Goal: Information Seeking & Learning: Learn about a topic

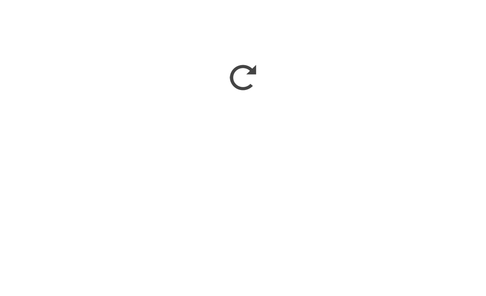
scroll to position [871, 0]
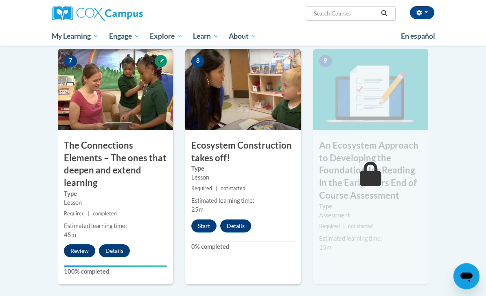
scroll to position [680, 0]
click at [244, 100] on img at bounding box center [242, 89] width 115 height 81
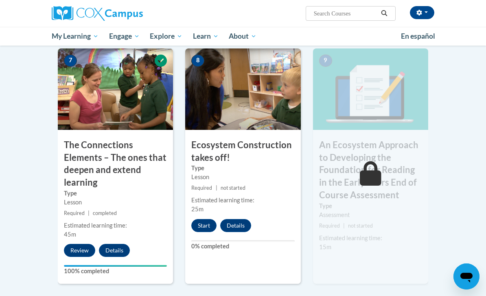
click at [201, 219] on button "Start" at bounding box center [203, 225] width 25 height 13
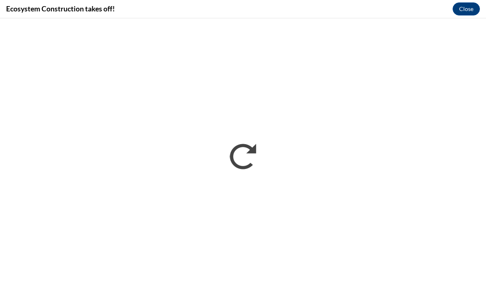
scroll to position [706, 0]
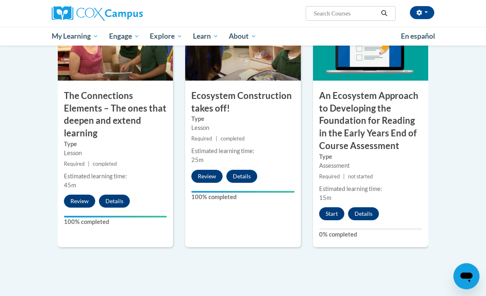
scroll to position [723, 0]
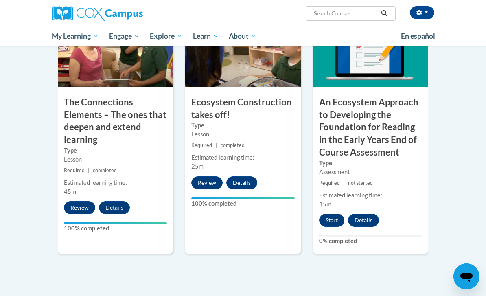
click at [335, 214] on button "Start" at bounding box center [331, 219] width 25 height 13
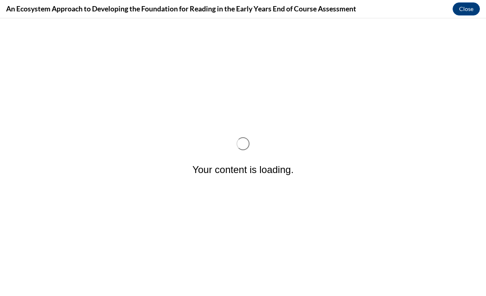
scroll to position [0, 0]
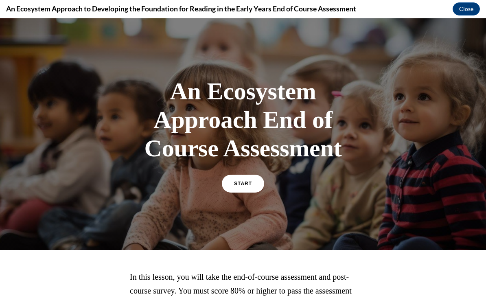
click at [252, 181] on span "START" at bounding box center [243, 184] width 18 height 6
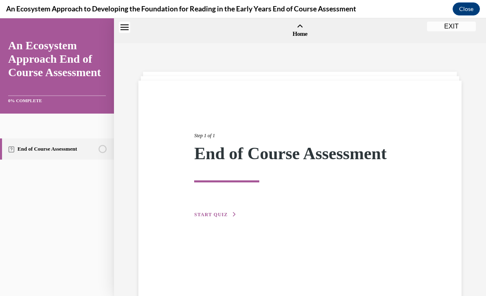
scroll to position [25, 0]
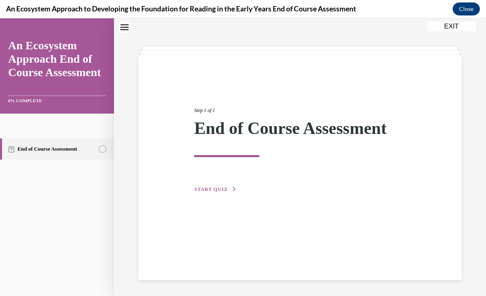
click at [218, 192] on button "START QUIZ" at bounding box center [215, 188] width 42 height 7
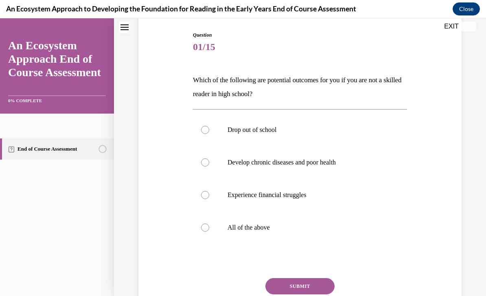
scroll to position [82, 0]
click at [204, 229] on div at bounding box center [205, 227] width 8 height 8
click at [204, 229] on input "All of the above" at bounding box center [205, 227] width 8 height 8
radio input "true"
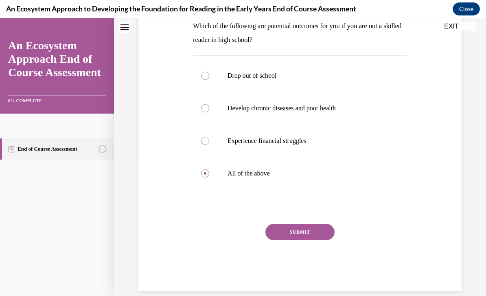
click at [311, 231] on button "SUBMIT" at bounding box center [299, 232] width 69 height 16
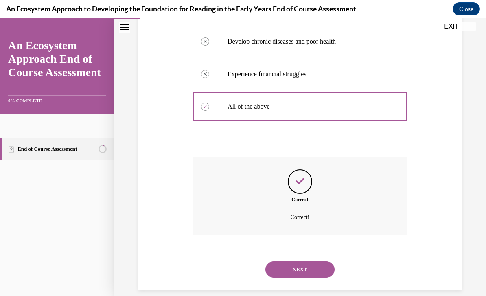
click at [309, 261] on button "NEXT" at bounding box center [299, 269] width 69 height 16
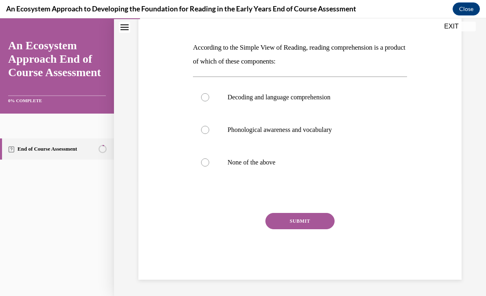
scroll to position [90, 0]
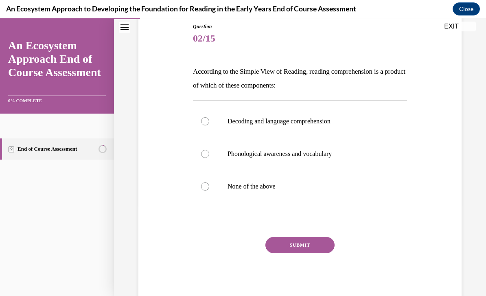
click at [203, 115] on label "Decoding and language comprehension" at bounding box center [300, 121] width 214 height 33
click at [203, 117] on input "Decoding and language comprehension" at bounding box center [205, 121] width 8 height 8
radio input "true"
click at [301, 244] on button "SUBMIT" at bounding box center [299, 245] width 69 height 16
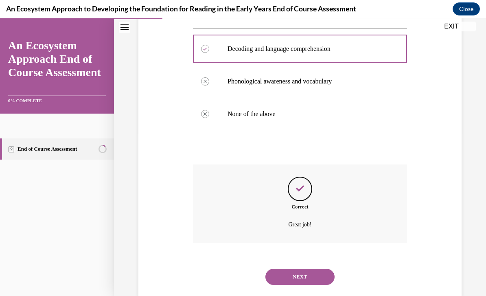
scroll to position [170, 0]
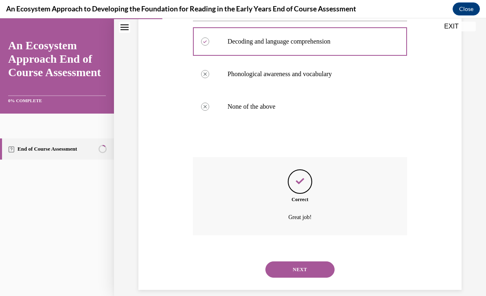
click at [312, 261] on button "NEXT" at bounding box center [299, 269] width 69 height 16
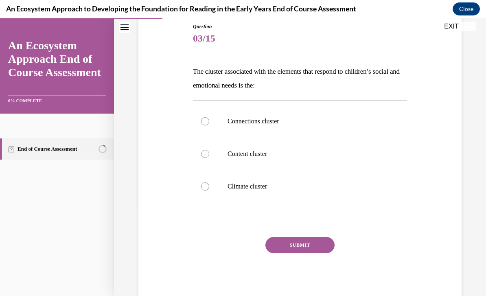
click at [208, 122] on div at bounding box center [205, 121] width 8 height 8
click at [208, 122] on input "Connections cluster" at bounding box center [205, 121] width 8 height 8
radio input "true"
click at [308, 245] on button "SUBMIT" at bounding box center [299, 245] width 69 height 16
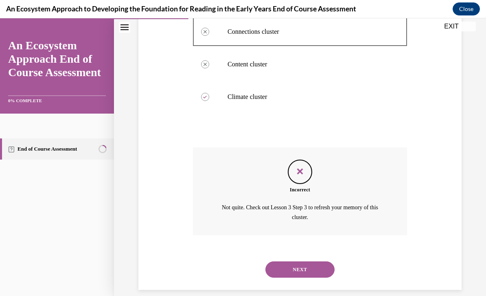
scroll to position [179, 0]
click at [303, 261] on button "NEXT" at bounding box center [299, 269] width 69 height 16
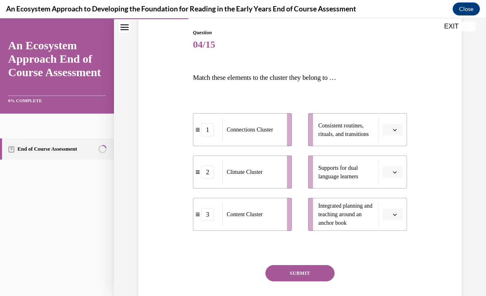
scroll to position [85, 0]
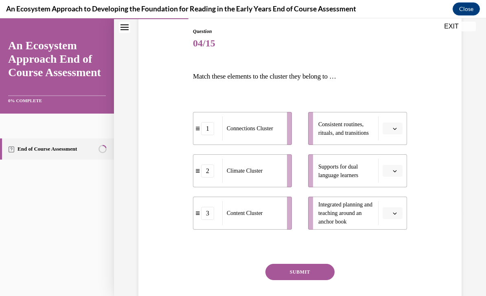
click at [261, 127] on span "Connections Cluster" at bounding box center [249, 128] width 46 height 6
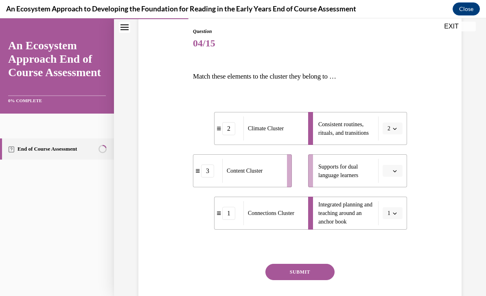
click at [258, 171] on span "Content Cluster" at bounding box center [244, 171] width 36 height 6
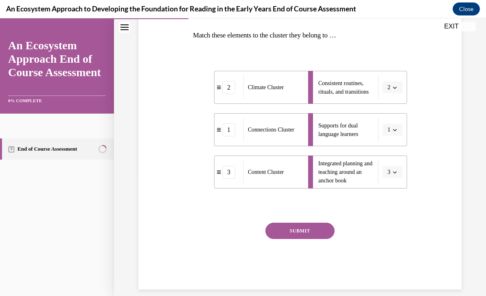
click at [309, 225] on button "SUBMIT" at bounding box center [299, 230] width 69 height 16
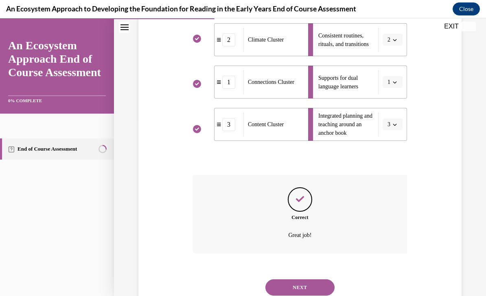
scroll to position [192, 0]
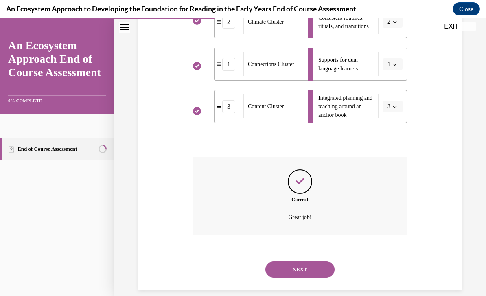
click at [308, 261] on button "NEXT" at bounding box center [299, 269] width 69 height 16
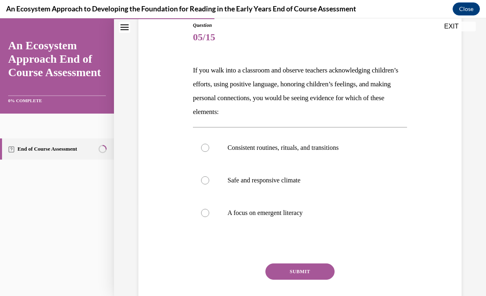
scroll to position [91, 0]
click at [294, 180] on p "Safe and responsive climate" at bounding box center [306, 180] width 159 height 8
click at [209, 180] on input "Safe and responsive climate" at bounding box center [205, 180] width 8 height 8
radio input "true"
click at [311, 270] on button "SUBMIT" at bounding box center [299, 271] width 69 height 16
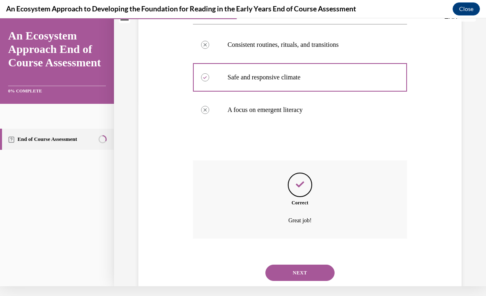
scroll to position [198, 0]
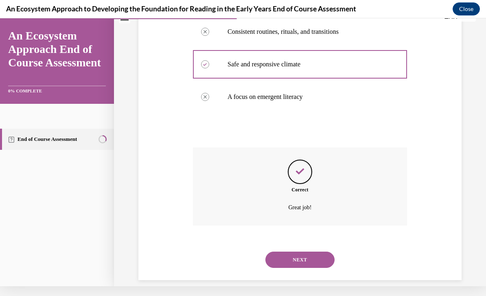
click at [311, 251] on button "NEXT" at bounding box center [299, 259] width 69 height 16
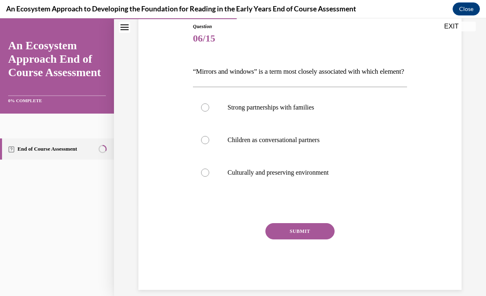
click at [205, 176] on div at bounding box center [205, 172] width 8 height 8
click at [205, 176] on input "Culturally and preserving environment" at bounding box center [205, 172] width 8 height 8
radio input "true"
click at [291, 239] on button "SUBMIT" at bounding box center [299, 231] width 69 height 16
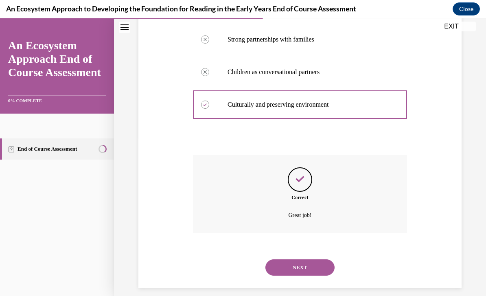
scroll to position [170, 0]
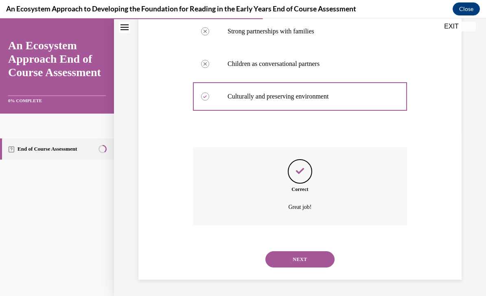
click at [281, 259] on button "NEXT" at bounding box center [299, 259] width 69 height 16
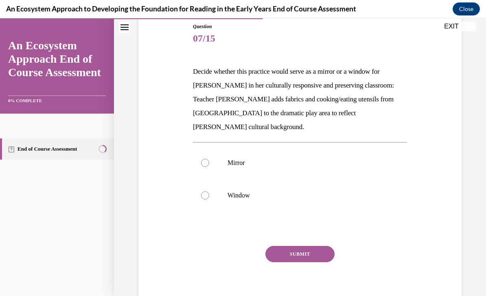
click at [204, 187] on label "Window" at bounding box center [300, 195] width 214 height 33
click at [204, 191] on input "Window" at bounding box center [205, 195] width 8 height 8
radio input "true"
click at [290, 246] on button "SUBMIT" at bounding box center [299, 254] width 69 height 16
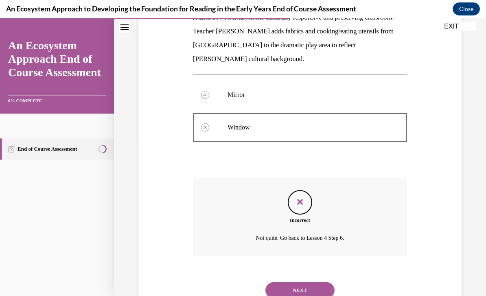
scroll to position [165, 0]
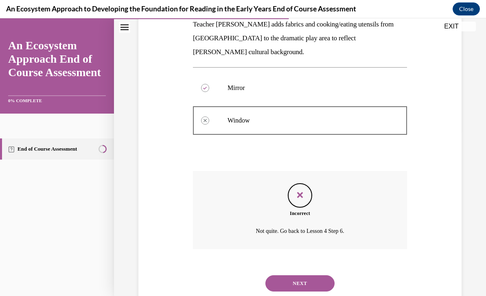
click at [284, 275] on button "NEXT" at bounding box center [299, 283] width 69 height 16
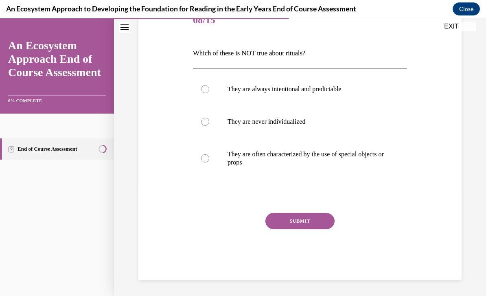
scroll to position [90, 0]
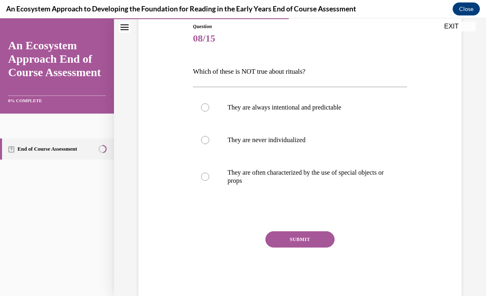
click at [201, 141] on div at bounding box center [205, 140] width 8 height 8
click at [201, 141] on input "They are never individualized" at bounding box center [205, 140] width 8 height 8
radio input "true"
click at [290, 235] on button "SUBMIT" at bounding box center [299, 239] width 69 height 16
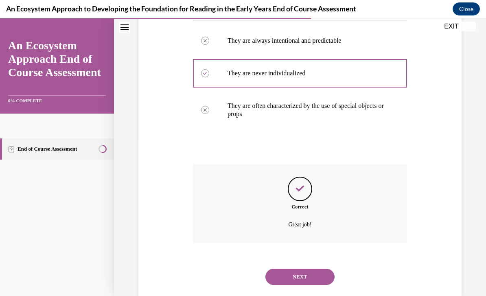
scroll to position [164, 0]
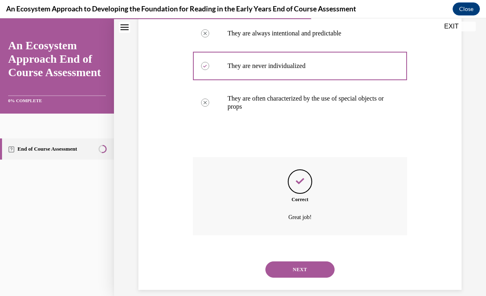
click at [286, 261] on button "NEXT" at bounding box center [299, 269] width 69 height 16
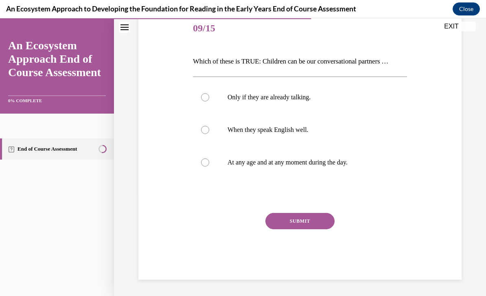
scroll to position [90, 0]
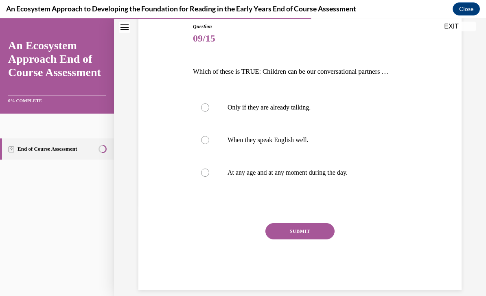
click at [317, 173] on p "At any age and at any moment during the day." at bounding box center [306, 172] width 159 height 8
click at [209, 173] on input "At any age and at any moment during the day." at bounding box center [205, 172] width 8 height 8
radio input "true"
click at [312, 233] on button "SUBMIT" at bounding box center [299, 231] width 69 height 16
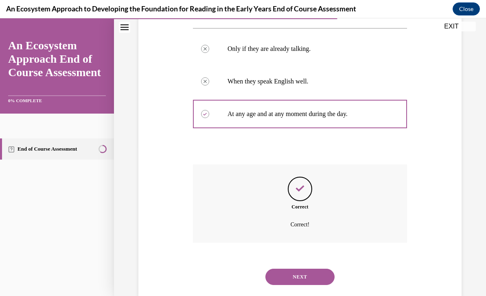
scroll to position [156, 0]
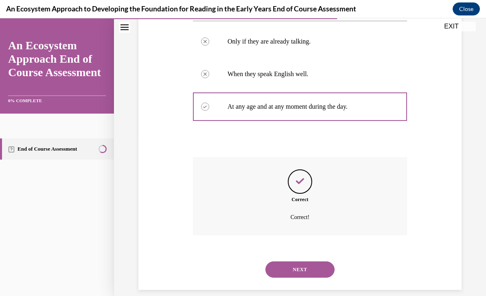
click at [314, 261] on button "NEXT" at bounding box center [299, 269] width 69 height 16
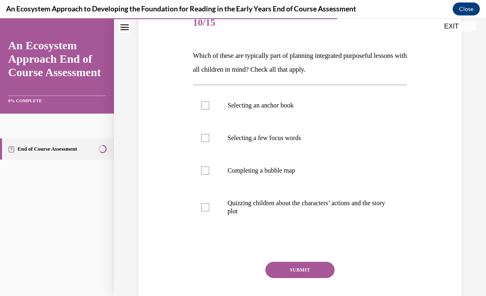
scroll to position [106, 0]
click at [287, 169] on p "Completing a bubble map" at bounding box center [306, 171] width 159 height 8
click at [209, 169] on input "Completing a bubble map" at bounding box center [205, 171] width 8 height 8
checkbox input "true"
click at [279, 106] on p "Selecting an anchor book" at bounding box center [306, 106] width 159 height 8
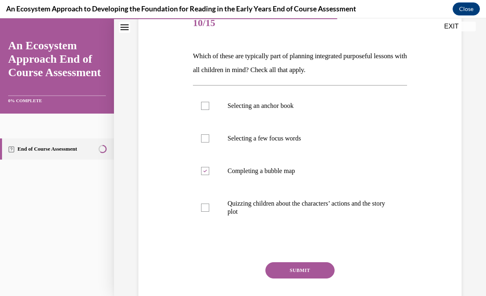
click at [209, 106] on input "Selecting an anchor book" at bounding box center [205, 106] width 8 height 8
checkbox input "true"
click at [283, 139] on p "Selecting a few focus words" at bounding box center [306, 138] width 159 height 8
click at [209, 139] on input "Selecting a few focus words" at bounding box center [205, 138] width 8 height 8
checkbox input "true"
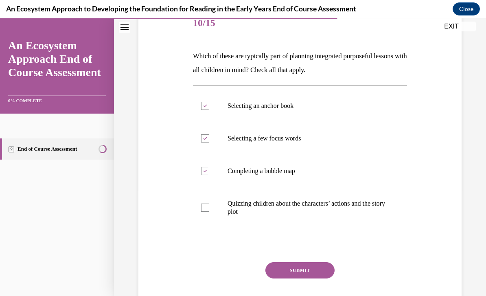
click at [306, 266] on button "SUBMIT" at bounding box center [299, 270] width 69 height 16
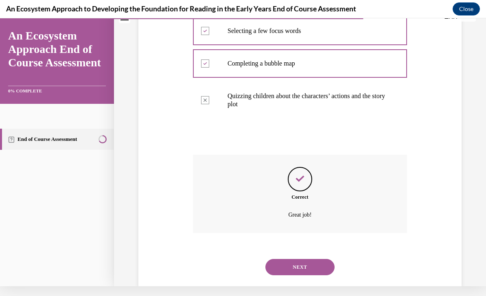
scroll to position [211, 0]
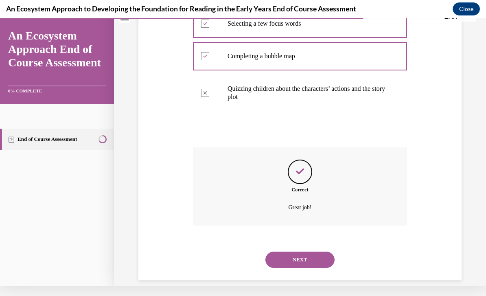
click at [315, 251] on button "NEXT" at bounding box center [299, 259] width 69 height 16
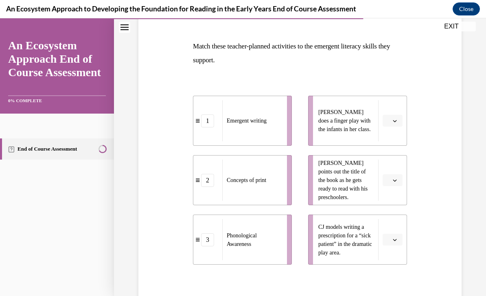
scroll to position [115, 0]
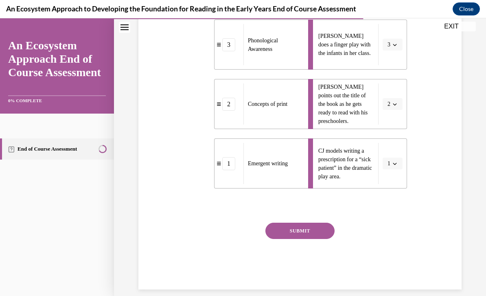
click at [303, 236] on button "SUBMIT" at bounding box center [299, 230] width 69 height 16
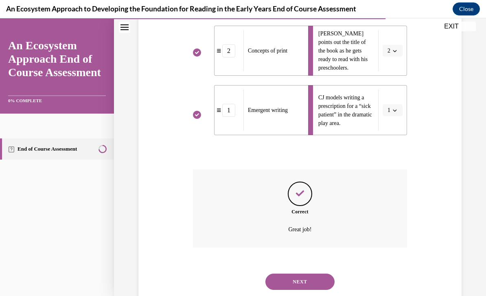
scroll to position [257, 0]
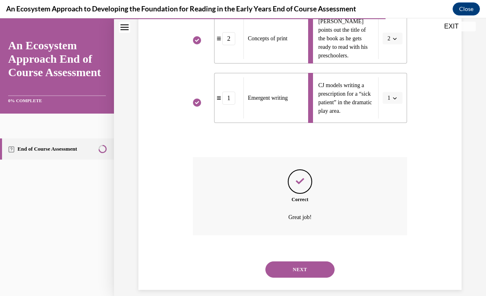
click at [315, 261] on button "NEXT" at bounding box center [299, 269] width 69 height 16
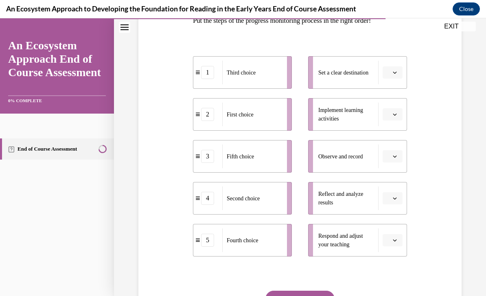
scroll to position [141, 0]
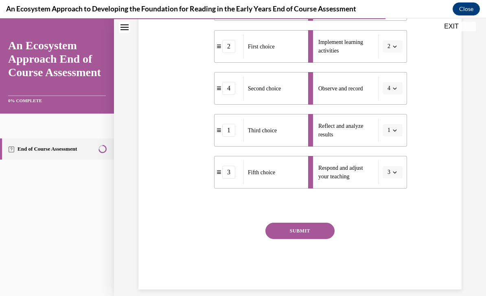
click at [303, 232] on button "SUBMIT" at bounding box center [299, 230] width 69 height 16
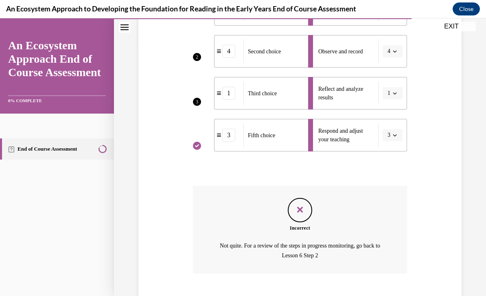
scroll to position [246, 0]
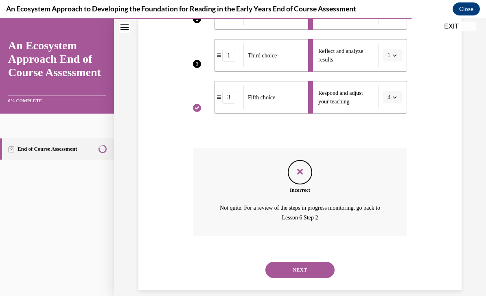
click at [310, 261] on button "NEXT" at bounding box center [299, 269] width 69 height 16
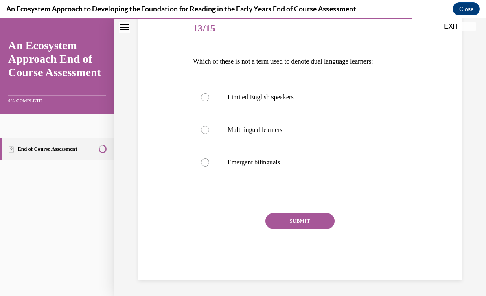
scroll to position [90, 0]
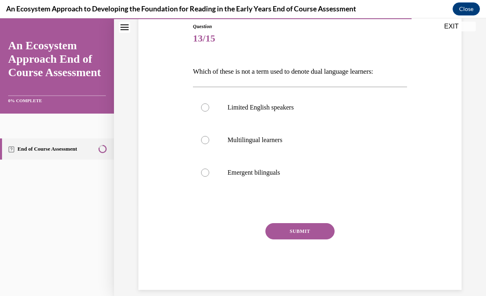
click at [284, 107] on p "Limited English speakers" at bounding box center [306, 107] width 159 height 8
click at [209, 107] on input "Limited English speakers" at bounding box center [205, 107] width 8 height 8
radio input "true"
click at [313, 235] on button "SUBMIT" at bounding box center [299, 231] width 69 height 16
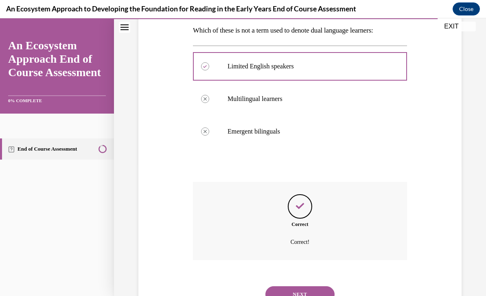
scroll to position [156, 0]
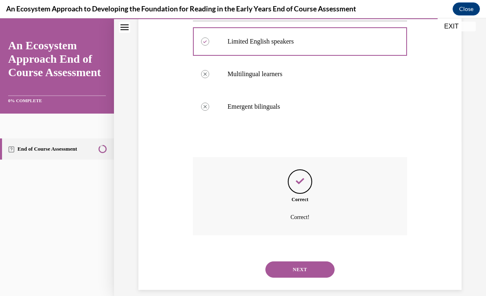
click at [314, 261] on button "NEXT" at bounding box center [299, 269] width 69 height 16
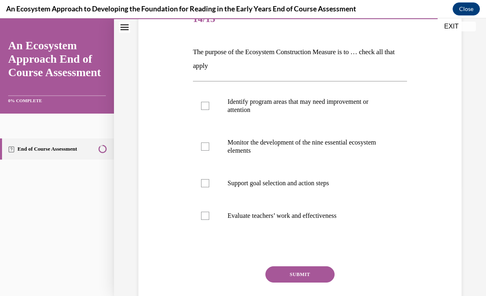
scroll to position [110, 0]
click at [347, 105] on p "Identify program areas that may need improvement or attention" at bounding box center [306, 106] width 159 height 16
click at [209, 105] on input "Identify program areas that may need improvement or attention" at bounding box center [205, 106] width 8 height 8
checkbox input "true"
click at [338, 142] on p "Monitor the development of the nine essential ecosystem elements" at bounding box center [306, 146] width 159 height 16
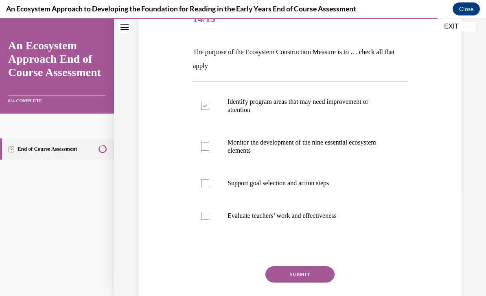
click at [209, 142] on input "Monitor the development of the nine essential ecosystem elements" at bounding box center [205, 146] width 8 height 8
checkbox input "true"
click at [324, 181] on p "Support goal selection and action steps" at bounding box center [306, 183] width 159 height 8
click at [209, 181] on input "Support goal selection and action steps" at bounding box center [205, 183] width 8 height 8
checkbox input "true"
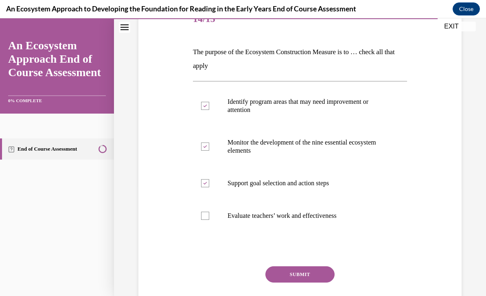
click at [323, 216] on p "Evaluate teachers’ work and effectiveness" at bounding box center [306, 215] width 159 height 8
click at [209, 216] on input "Evaluate teachers’ work and effectiveness" at bounding box center [205, 215] width 8 height 8
checkbox input "true"
click at [307, 271] on button "SUBMIT" at bounding box center [299, 274] width 69 height 16
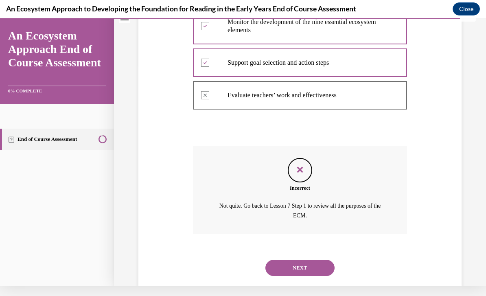
scroll to position [228, 0]
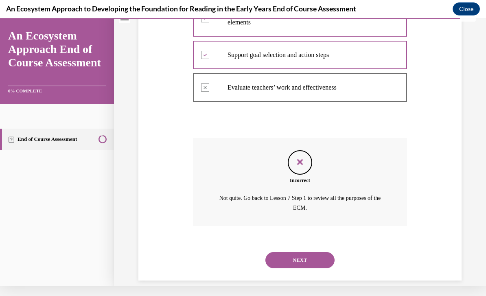
click at [315, 252] on button "NEXT" at bounding box center [299, 260] width 69 height 16
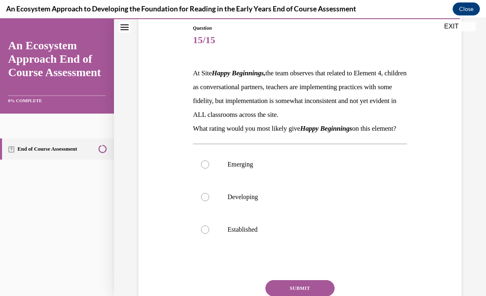
scroll to position [89, 0]
click at [205, 201] on div at bounding box center [205, 197] width 8 height 8
click at [205, 201] on input "Developing" at bounding box center [205, 197] width 8 height 8
radio input "true"
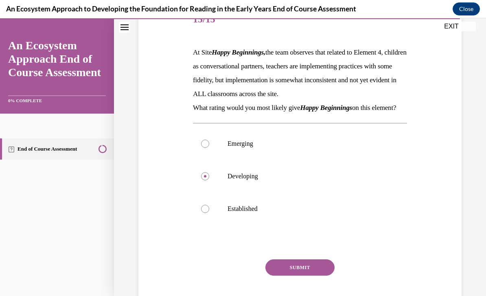
scroll to position [109, 0]
click at [198, 152] on label "Emerging" at bounding box center [300, 143] width 214 height 33
click at [201, 148] on input "Emerging" at bounding box center [205, 143] width 8 height 8
radio input "true"
click at [299, 275] on button "SUBMIT" at bounding box center [299, 267] width 69 height 16
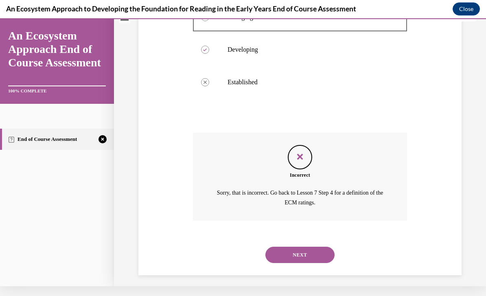
scroll to position [235, 0]
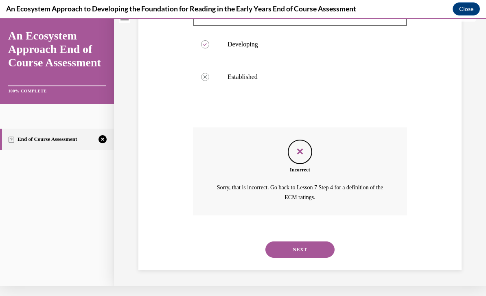
click at [281, 248] on button "NEXT" at bounding box center [299, 249] width 69 height 16
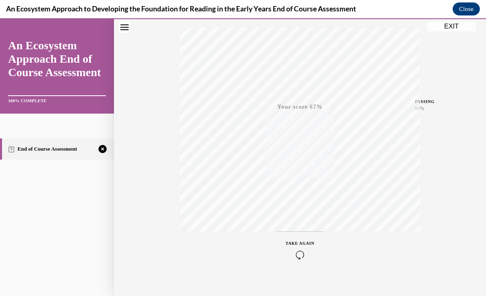
scroll to position [100, 0]
click at [298, 246] on icon "button" at bounding box center [299, 246] width 29 height 9
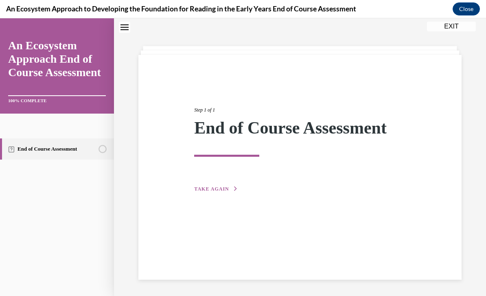
click at [216, 192] on button "TAKE AGAIN" at bounding box center [216, 188] width 44 height 7
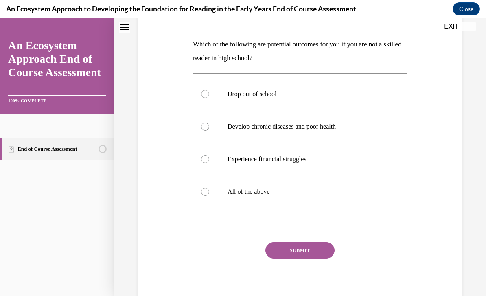
scroll to position [118, 0]
click at [217, 159] on label "Experience financial struggles" at bounding box center [300, 159] width 214 height 33
click at [209, 159] on input "Experience financial struggles" at bounding box center [205, 159] width 8 height 8
radio input "true"
click at [210, 126] on label "Develop chronic diseases and poor health" at bounding box center [300, 126] width 214 height 33
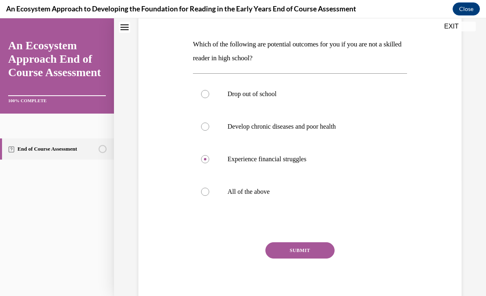
click at [209, 126] on input "Develop chronic diseases and poor health" at bounding box center [205, 126] width 8 height 8
radio input "true"
click at [211, 93] on label "Drop out of school" at bounding box center [300, 94] width 214 height 33
click at [209, 93] on input "Drop out of school" at bounding box center [205, 94] width 8 height 8
radio input "true"
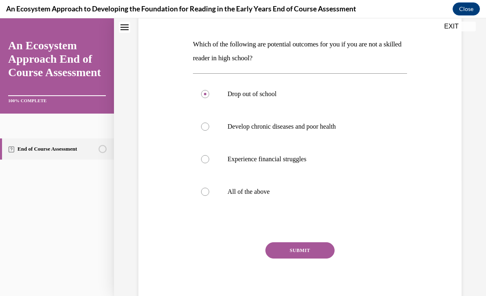
click at [207, 159] on div at bounding box center [205, 159] width 8 height 8
click at [207, 159] on input "Experience financial struggles" at bounding box center [205, 159] width 8 height 8
radio input "true"
click at [232, 192] on p "All of the above" at bounding box center [306, 191] width 159 height 8
click at [209, 192] on input "All of the above" at bounding box center [205, 191] width 8 height 8
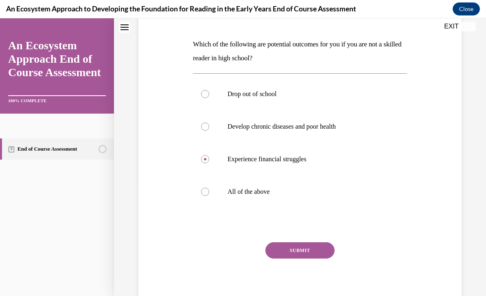
radio input "true"
click at [303, 246] on button "SUBMIT" at bounding box center [299, 250] width 69 height 16
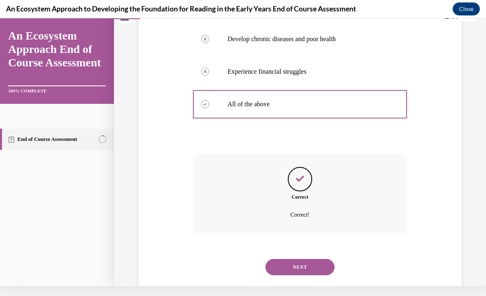
scroll to position [203, 0]
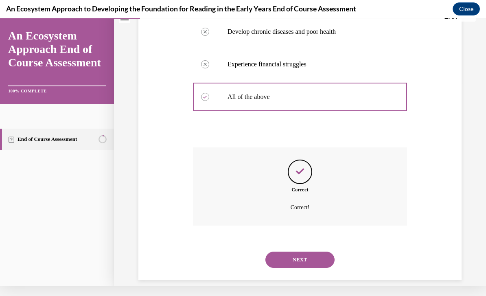
click at [312, 251] on button "NEXT" at bounding box center [299, 259] width 69 height 16
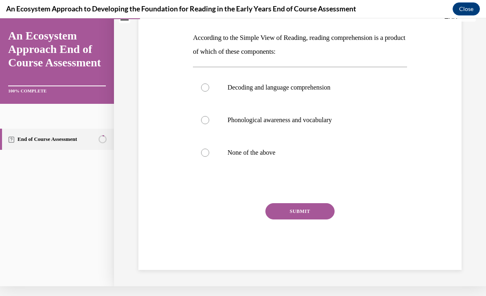
scroll to position [0, 0]
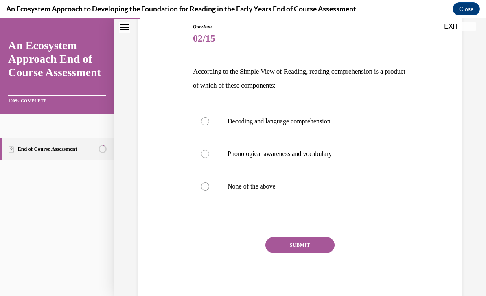
click at [325, 122] on p "Decoding and language comprehension" at bounding box center [306, 121] width 159 height 8
click at [209, 122] on input "Decoding and language comprehension" at bounding box center [205, 121] width 8 height 8
radio input "true"
click at [322, 244] on button "SUBMIT" at bounding box center [299, 245] width 69 height 16
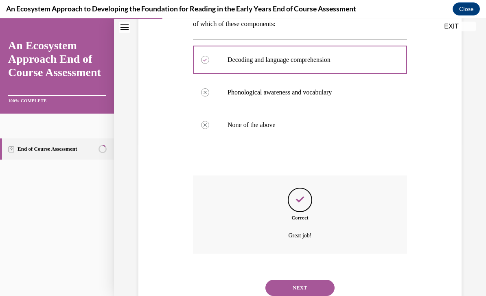
scroll to position [170, 0]
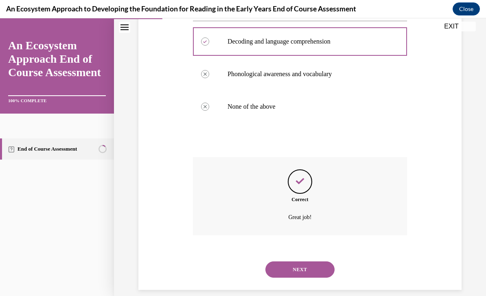
click at [309, 261] on button "NEXT" at bounding box center [299, 269] width 69 height 16
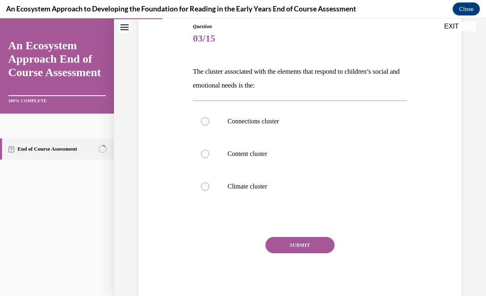
click at [260, 184] on p "Climate cluster" at bounding box center [306, 186] width 159 height 8
click at [209, 184] on input "Climate cluster" at bounding box center [205, 186] width 8 height 8
radio input "true"
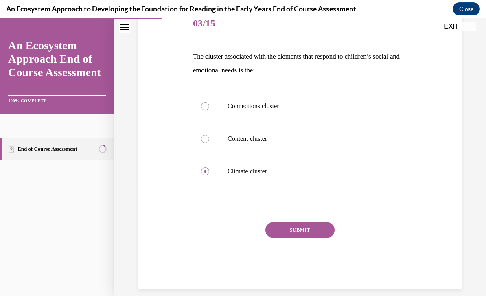
scroll to position [105, 0]
click at [276, 108] on p "Connections cluster" at bounding box center [306, 107] width 159 height 8
click at [209, 108] on input "Connections cluster" at bounding box center [205, 107] width 8 height 8
radio input "true"
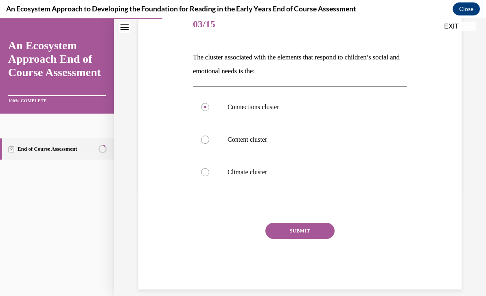
click at [312, 227] on button "SUBMIT" at bounding box center [299, 230] width 69 height 16
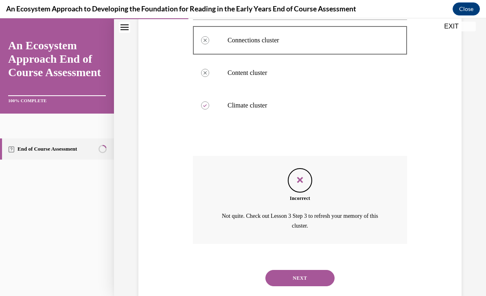
scroll to position [179, 0]
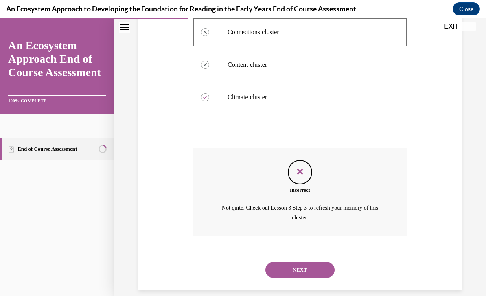
click at [318, 261] on button "NEXT" at bounding box center [299, 269] width 69 height 16
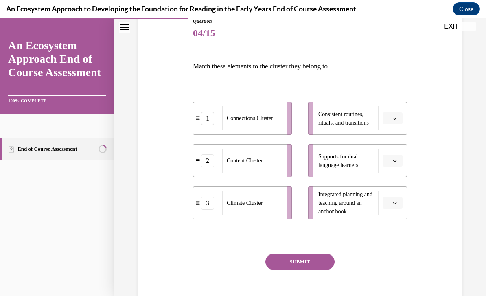
scroll to position [96, 0]
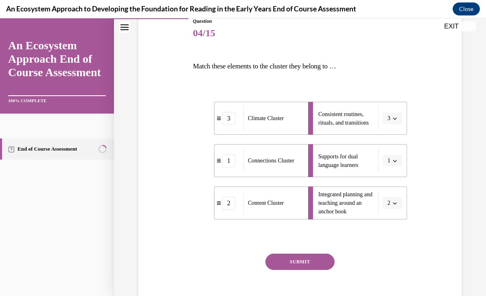
click at [315, 261] on button "SUBMIT" at bounding box center [299, 261] width 69 height 16
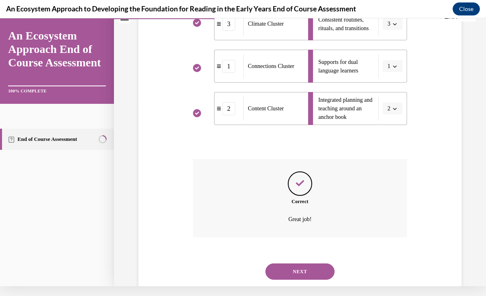
scroll to position [192, 0]
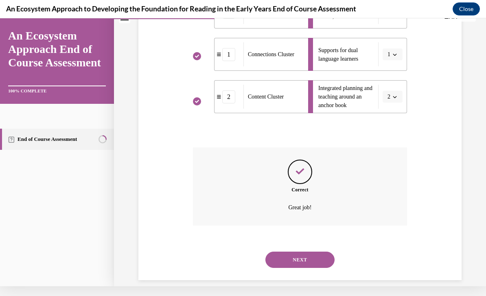
click at [309, 251] on button "NEXT" at bounding box center [299, 259] width 69 height 16
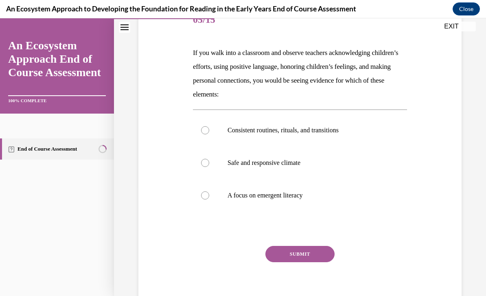
scroll to position [109, 0]
click at [292, 162] on p "Safe and responsive climate" at bounding box center [306, 163] width 159 height 8
click at [209, 162] on input "Safe and responsive climate" at bounding box center [205, 163] width 8 height 8
radio input "true"
click at [315, 251] on button "SUBMIT" at bounding box center [299, 254] width 69 height 16
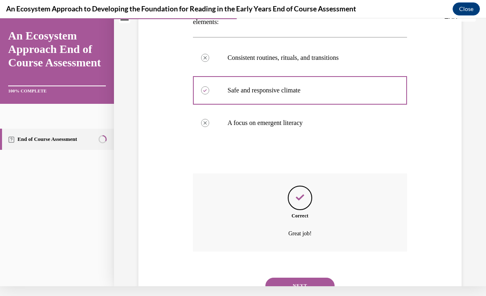
scroll to position [198, 0]
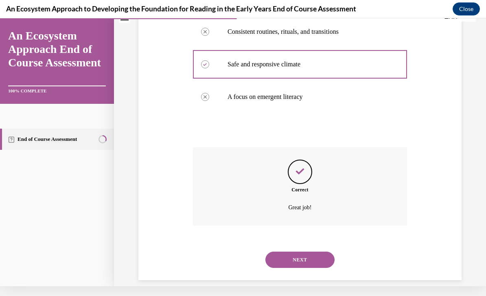
click at [314, 251] on button "NEXT" at bounding box center [299, 259] width 69 height 16
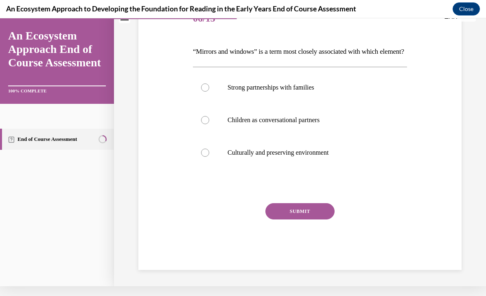
scroll to position [0, 0]
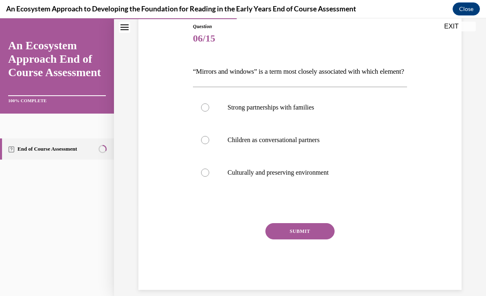
click at [313, 176] on p "Culturally and preserving environment" at bounding box center [306, 172] width 159 height 8
click at [209, 176] on input "Culturally and preserving environment" at bounding box center [205, 172] width 8 height 8
radio input "true"
click at [312, 239] on button "SUBMIT" at bounding box center [299, 231] width 69 height 16
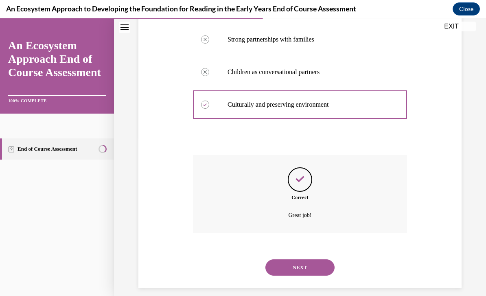
scroll to position [170, 0]
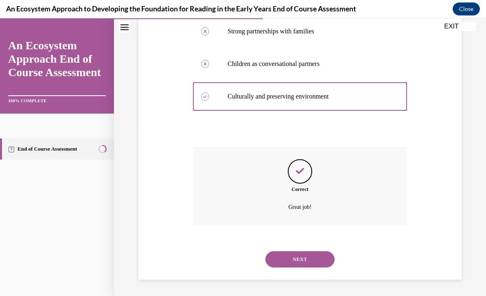
click at [309, 257] on button "NEXT" at bounding box center [299, 259] width 69 height 16
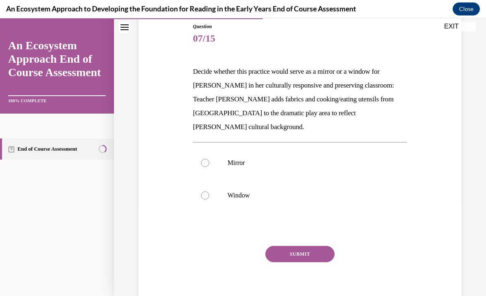
click at [210, 146] on label "Mirror" at bounding box center [300, 162] width 214 height 33
click at [209, 159] on input "Mirror" at bounding box center [205, 163] width 8 height 8
radio input "true"
click at [315, 246] on button "SUBMIT" at bounding box center [299, 254] width 69 height 16
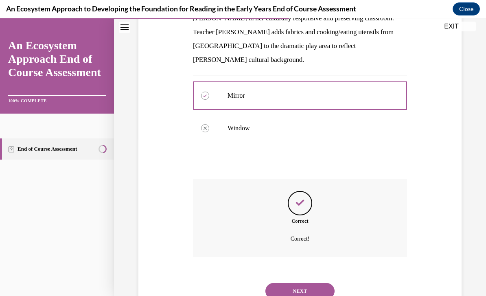
scroll to position [165, 0]
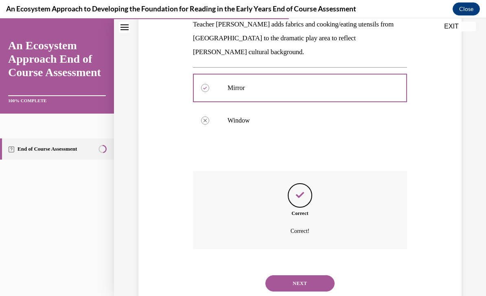
click at [314, 275] on button "NEXT" at bounding box center [299, 283] width 69 height 16
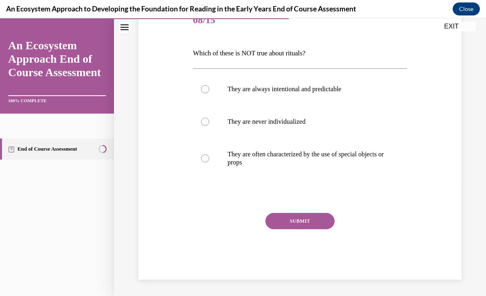
scroll to position [90, 0]
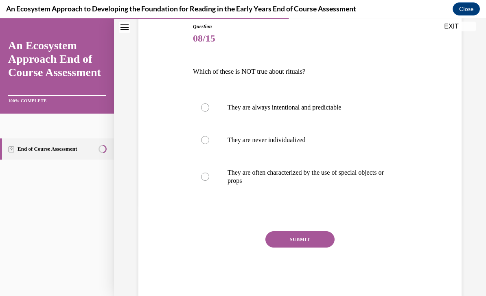
click at [202, 140] on div at bounding box center [205, 140] width 8 height 8
click at [202, 140] on input "They are never individualized" at bounding box center [205, 140] width 8 height 8
radio input "true"
click at [291, 241] on button "SUBMIT" at bounding box center [299, 239] width 69 height 16
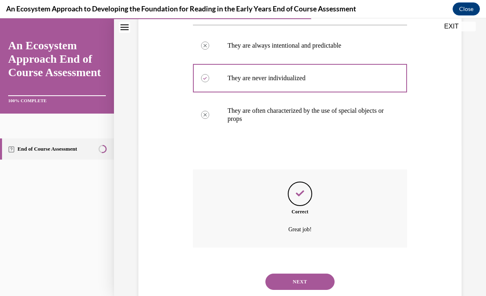
scroll to position [164, 0]
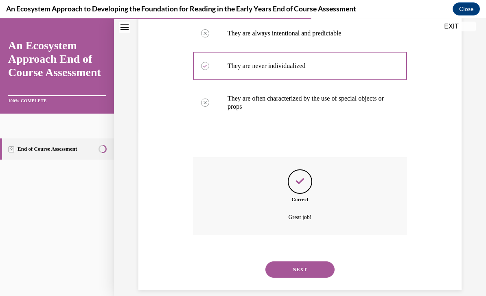
click at [316, 261] on button "NEXT" at bounding box center [299, 269] width 69 height 16
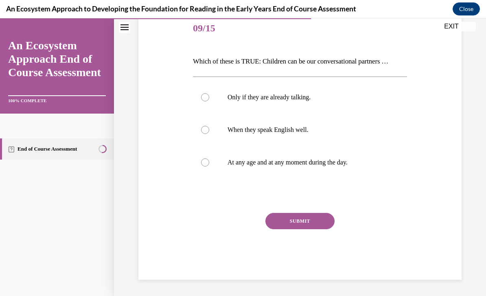
scroll to position [90, 0]
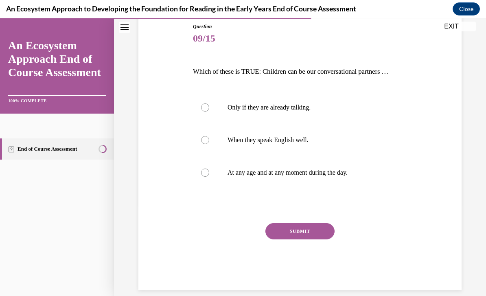
click at [207, 136] on div at bounding box center [205, 140] width 8 height 8
click at [207, 136] on input "When they speak English well." at bounding box center [205, 140] width 8 height 8
radio input "true"
click at [211, 175] on label "At any age and at any moment during the day." at bounding box center [300, 172] width 214 height 33
click at [209, 175] on input "At any age and at any moment during the day." at bounding box center [205, 172] width 8 height 8
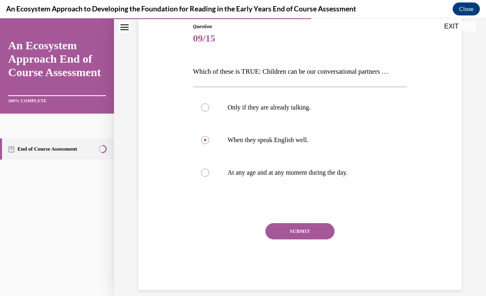
radio input "true"
click at [315, 226] on button "SUBMIT" at bounding box center [299, 231] width 69 height 16
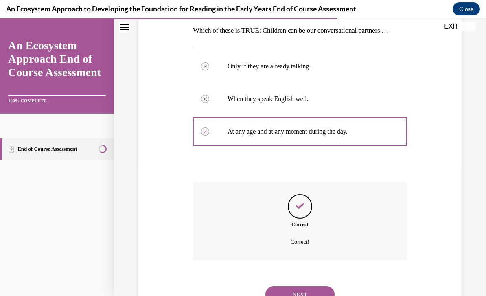
scroll to position [156, 0]
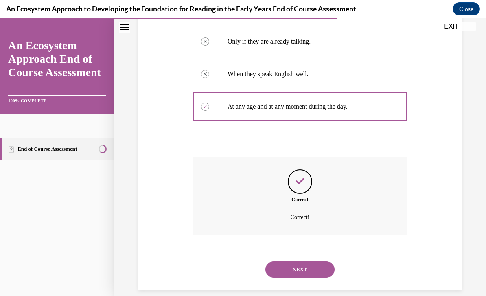
click at [311, 261] on button "NEXT" at bounding box center [299, 269] width 69 height 16
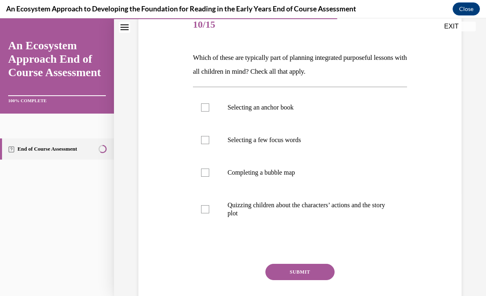
scroll to position [104, 0]
click at [279, 172] on p "Completing a bubble map" at bounding box center [306, 173] width 159 height 8
click at [209, 172] on input "Completing a bubble map" at bounding box center [205, 173] width 8 height 8
checkbox input "true"
click at [267, 141] on p "Selecting a few focus words" at bounding box center [306, 140] width 159 height 8
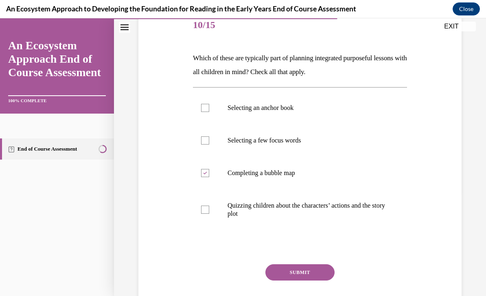
click at [209, 141] on input "Selecting a few focus words" at bounding box center [205, 140] width 8 height 8
checkbox input "true"
click at [269, 107] on p "Selecting an anchor book" at bounding box center [306, 108] width 159 height 8
click at [209, 107] on input "Selecting an anchor book" at bounding box center [205, 108] width 8 height 8
checkbox input "true"
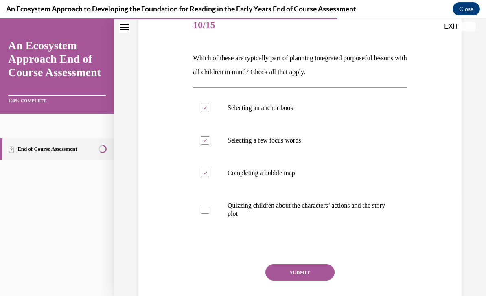
click at [315, 272] on button "SUBMIT" at bounding box center [299, 272] width 69 height 16
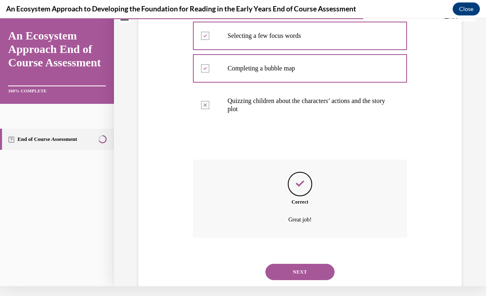
scroll to position [211, 0]
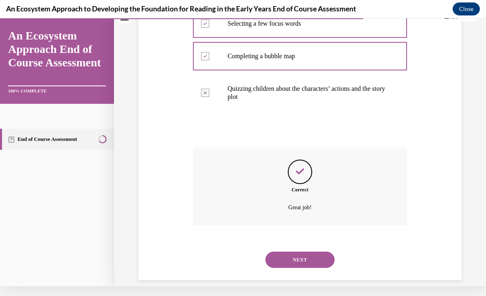
click at [307, 251] on button "NEXT" at bounding box center [299, 259] width 69 height 16
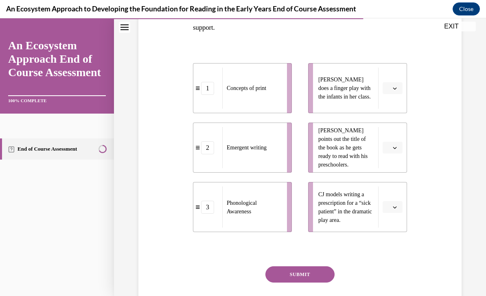
scroll to position [148, 0]
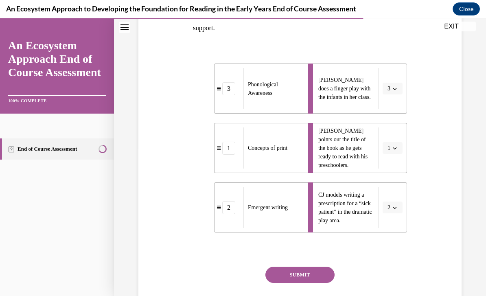
click at [313, 274] on button "SUBMIT" at bounding box center [299, 274] width 69 height 16
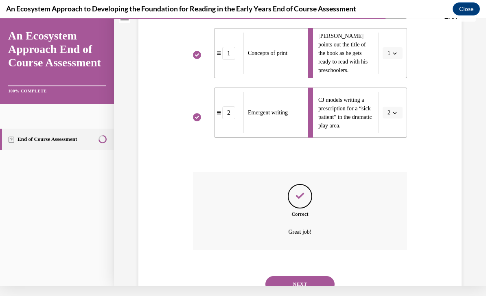
scroll to position [257, 0]
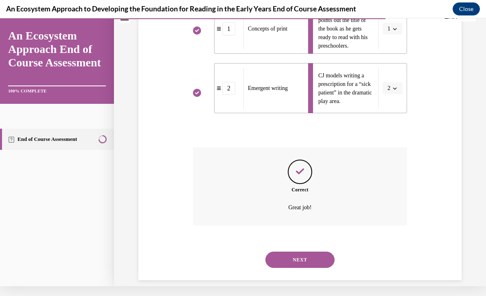
click at [310, 251] on button "NEXT" at bounding box center [299, 259] width 69 height 16
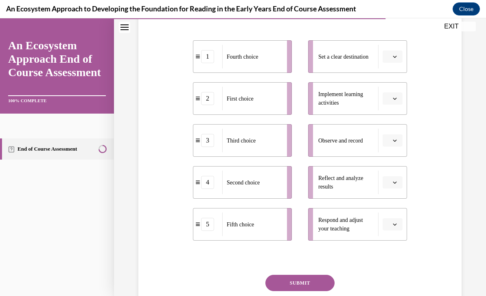
scroll to position [157, 0]
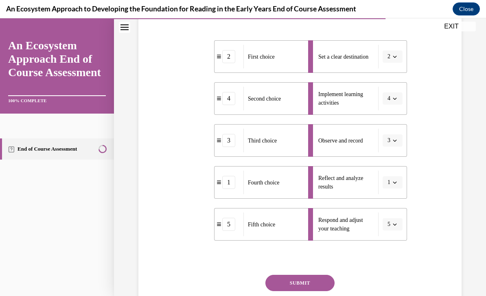
click at [315, 279] on button "SUBMIT" at bounding box center [299, 282] width 69 height 16
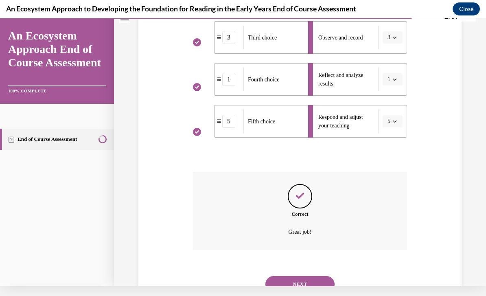
scroll to position [274, 0]
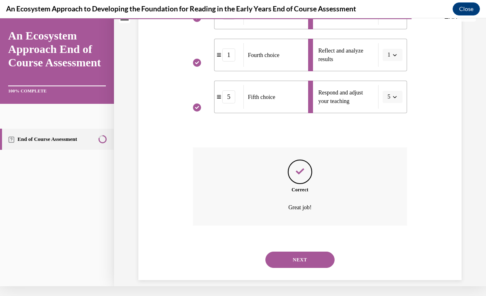
click at [315, 251] on button "NEXT" at bounding box center [299, 259] width 69 height 16
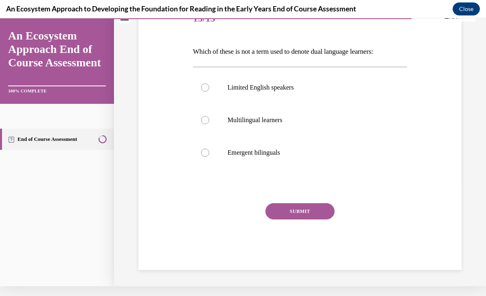
scroll to position [0, 0]
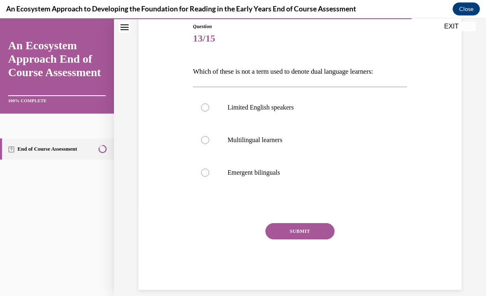
click at [278, 109] on p "Limited English speakers" at bounding box center [306, 107] width 159 height 8
click at [209, 109] on input "Limited English speakers" at bounding box center [205, 107] width 8 height 8
radio input "true"
click at [308, 233] on button "SUBMIT" at bounding box center [299, 231] width 69 height 16
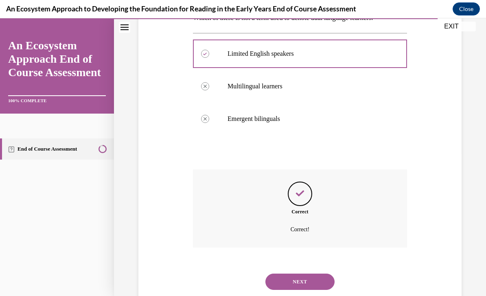
scroll to position [156, 0]
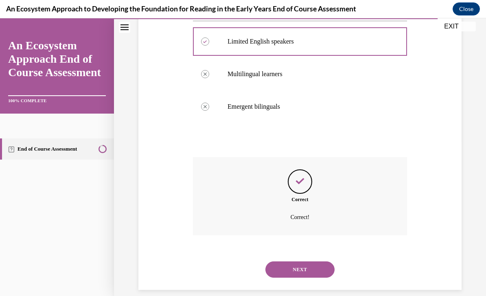
click at [309, 261] on button "NEXT" at bounding box center [299, 269] width 69 height 16
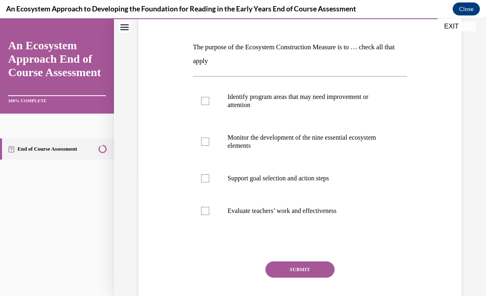
scroll to position [115, 0]
click at [323, 181] on p "Support goal selection and action steps" at bounding box center [306, 178] width 159 height 8
click at [209, 181] on input "Support goal selection and action steps" at bounding box center [205, 178] width 8 height 8
checkbox input "true"
click at [338, 133] on label "Monitor the development of the nine essential ecosystem elements" at bounding box center [300, 141] width 214 height 41
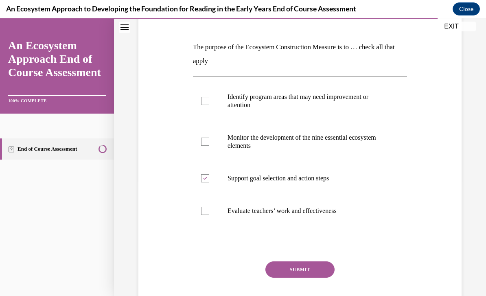
click at [209, 137] on input "Monitor the development of the nine essential ecosystem elements" at bounding box center [205, 141] width 8 height 8
checkbox input "true"
click at [346, 98] on p "Identify program areas that may need improvement or attention" at bounding box center [306, 101] width 159 height 16
click at [209, 98] on input "Identify program areas that may need improvement or attention" at bounding box center [205, 101] width 8 height 8
checkbox input "true"
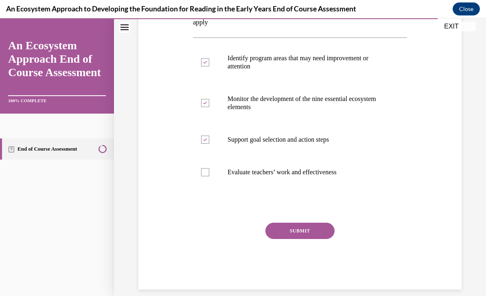
click at [309, 227] on button "SUBMIT" at bounding box center [299, 230] width 69 height 16
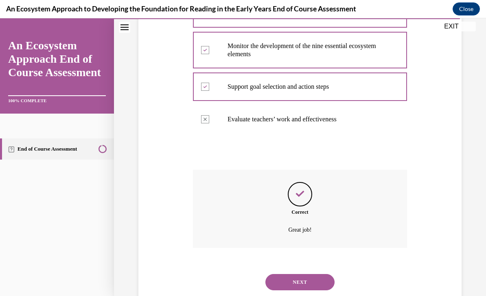
scroll to position [219, 0]
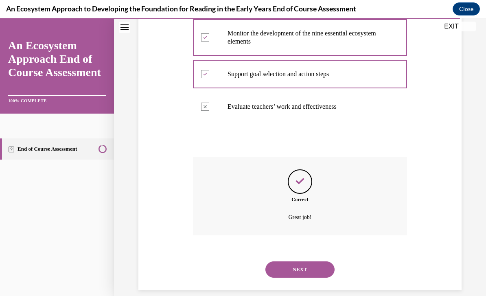
click at [316, 261] on button "NEXT" at bounding box center [299, 269] width 69 height 16
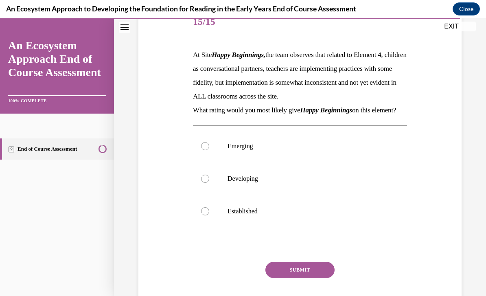
scroll to position [107, 0]
click at [243, 183] on p "Developing" at bounding box center [306, 178] width 159 height 8
click at [209, 183] on input "Developing" at bounding box center [205, 178] width 8 height 8
radio input "true"
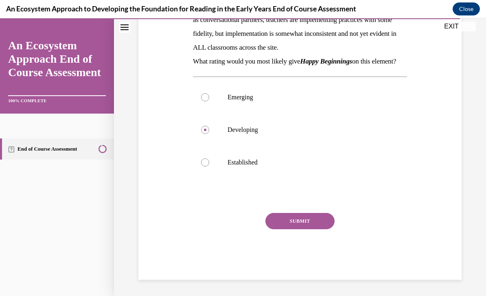
click at [308, 229] on button "SUBMIT" at bounding box center [299, 221] width 69 height 16
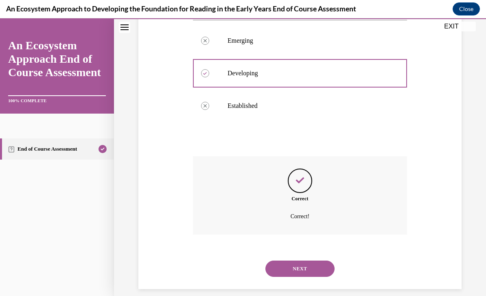
scroll to position [225, 0]
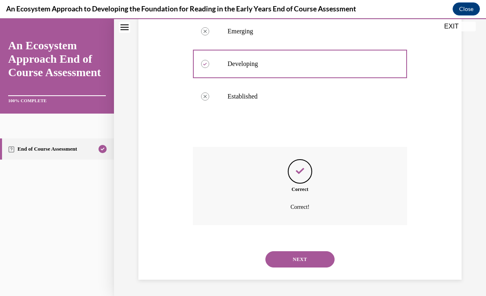
click at [310, 257] on button "NEXT" at bounding box center [299, 259] width 69 height 16
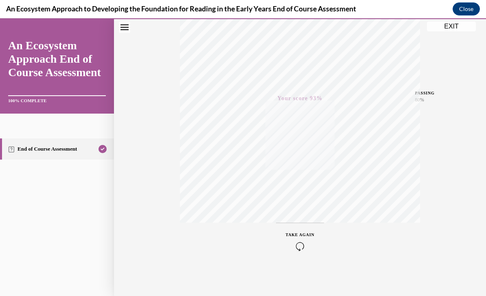
scroll to position [139, 0]
click at [447, 29] on button "EXIT" at bounding box center [451, 27] width 49 height 10
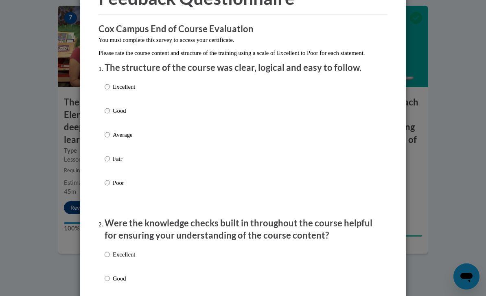
scroll to position [57, 0]
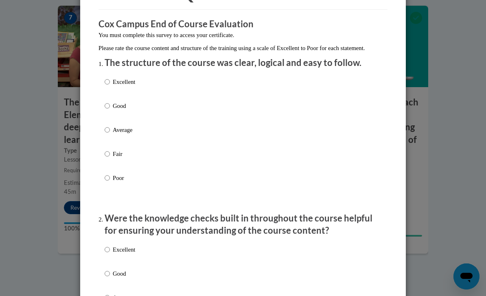
click at [109, 156] on input "Fair" at bounding box center [107, 153] width 5 height 9
radio input "true"
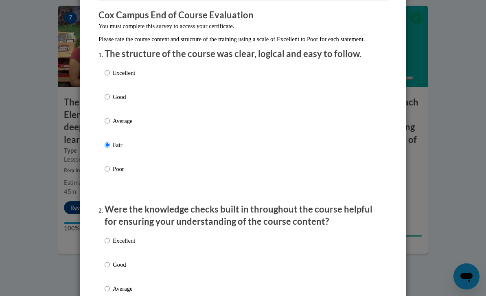
scroll to position [64, 0]
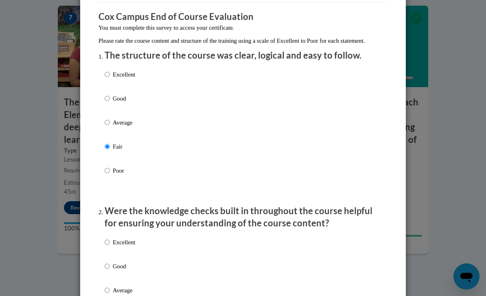
click at [110, 122] on input "Average" at bounding box center [107, 122] width 5 height 9
radio input "true"
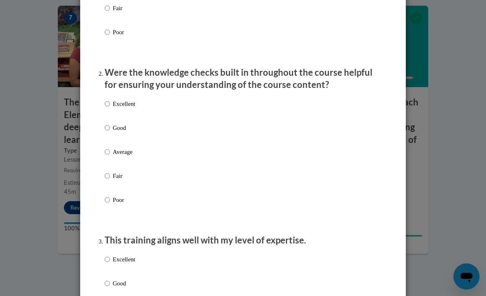
scroll to position [202, 0]
click at [110, 124] on input "Good" at bounding box center [107, 128] width 5 height 9
radio input "true"
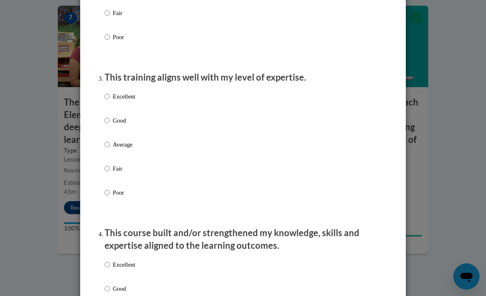
scroll to position [365, 0]
click at [107, 120] on input "Good" at bounding box center [107, 120] width 5 height 9
radio input "true"
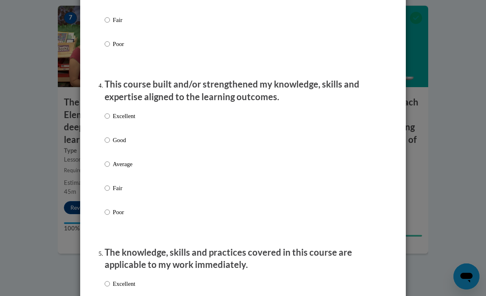
scroll to position [514, 0]
click at [105, 168] on label "Average" at bounding box center [120, 170] width 30 height 22
click at [105, 168] on input "Average" at bounding box center [107, 163] width 5 height 9
radio input "true"
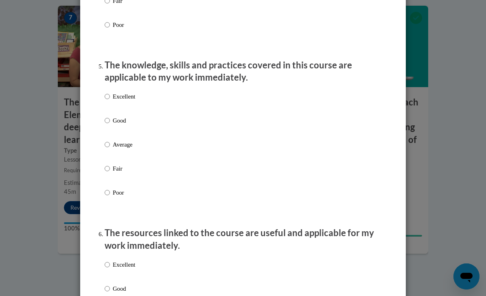
scroll to position [701, 0]
click at [110, 143] on input "Average" at bounding box center [107, 143] width 5 height 9
radio input "true"
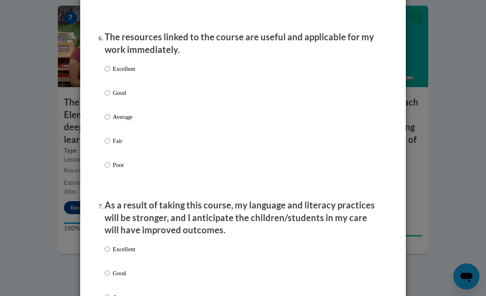
scroll to position [898, 0]
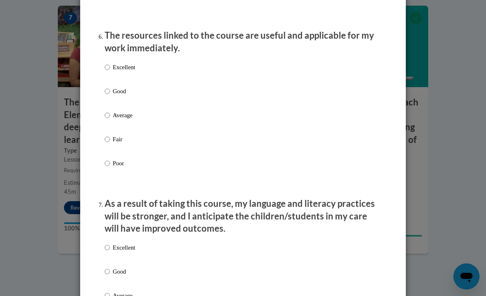
click at [110, 87] on label "Good" at bounding box center [120, 98] width 30 height 22
click at [110, 87] on input "Good" at bounding box center [107, 91] width 5 height 9
radio input "true"
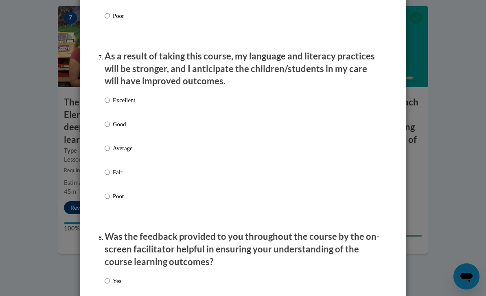
scroll to position [1050, 0]
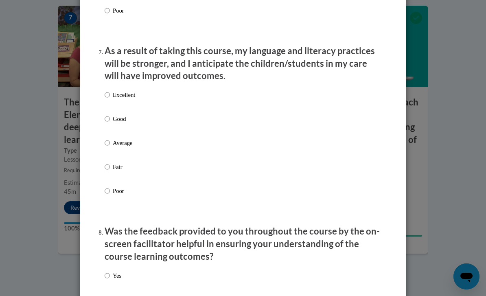
click at [109, 138] on input "Average" at bounding box center [107, 142] width 5 height 9
radio input "true"
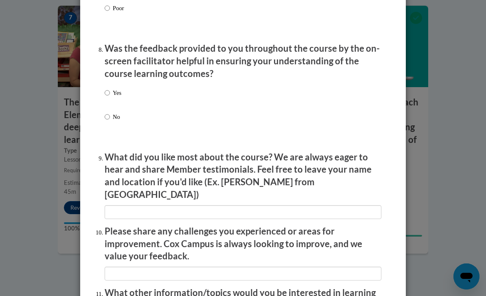
scroll to position [1237, 0]
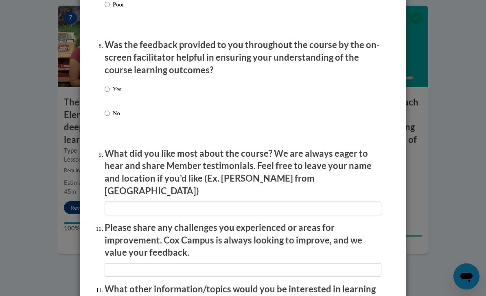
click at [109, 87] on input "Yes" at bounding box center [107, 89] width 5 height 9
radio input "true"
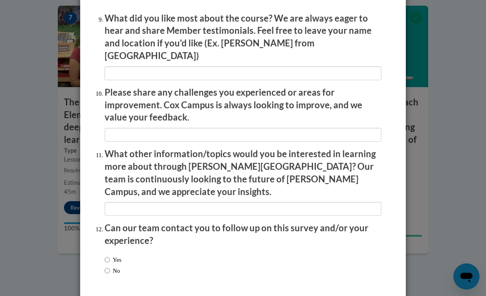
scroll to position [1372, 0]
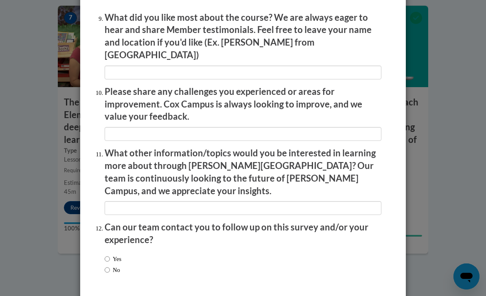
click at [105, 265] on input "No" at bounding box center [107, 269] width 5 height 9
radio input "true"
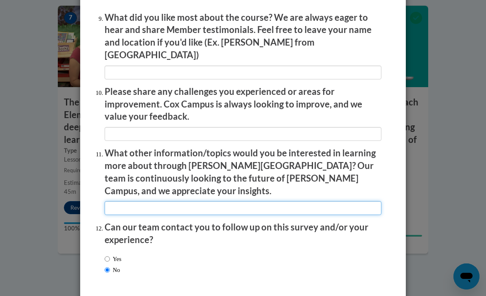
click at [266, 201] on input "textbox" at bounding box center [243, 208] width 277 height 14
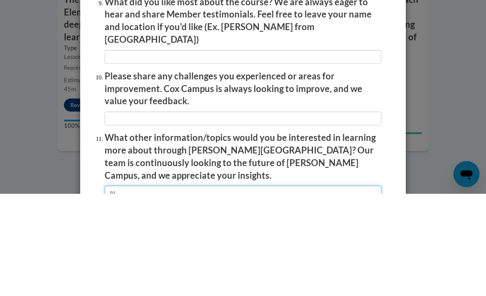
scroll to position [1285, 0]
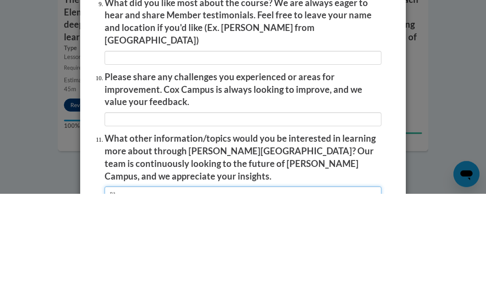
type input "na"
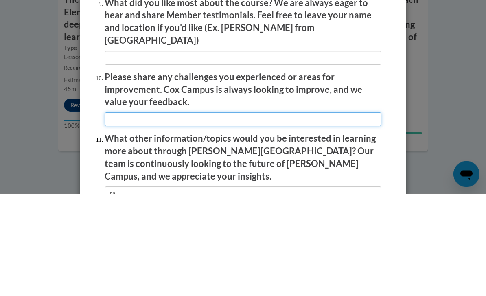
click at [243, 215] on input "textbox" at bounding box center [243, 222] width 277 height 14
click at [124, 215] on input "textbox" at bounding box center [243, 222] width 277 height 14
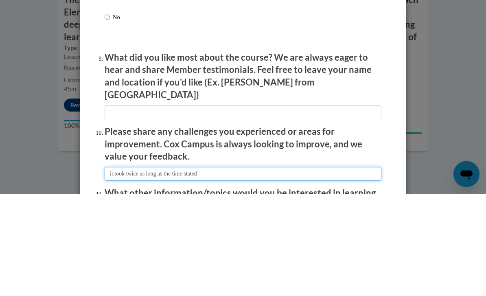
scroll to position [1230, 0]
type input "it took twice as long as the time stated"
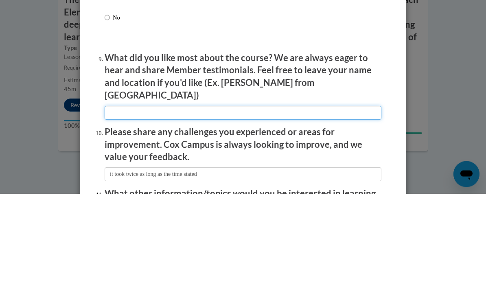
click at [277, 208] on input "textbox" at bounding box center [243, 215] width 277 height 14
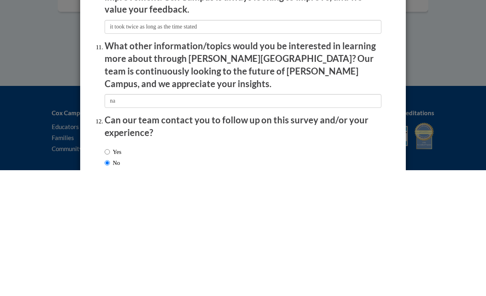
scroll to position [844, 0]
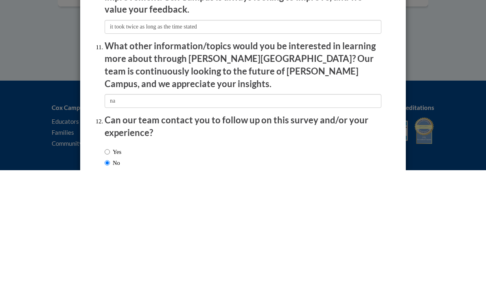
type input "nothing particular"
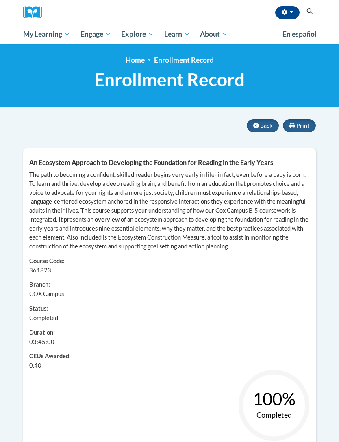
click at [265, 126] on span "Back" at bounding box center [266, 125] width 12 height 7
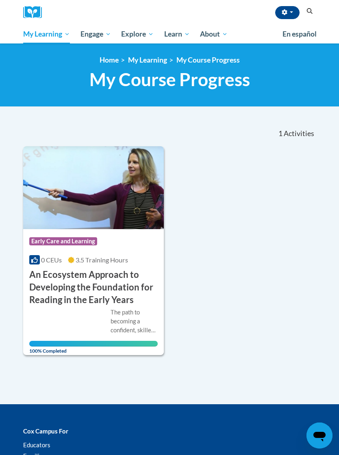
click at [0, 0] on span "PK-5 Structured Literacy Program" at bounding box center [0, 0] width 0 height 0
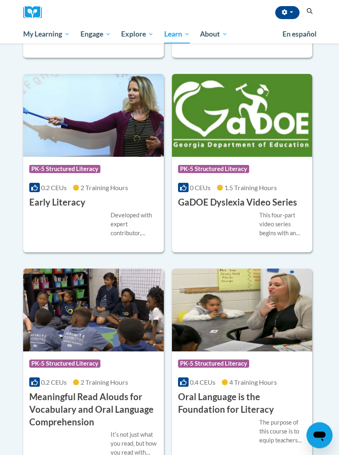
scroll to position [442, 0]
click at [133, 204] on div "Course Category: PK-5 Structured Literacy 0.2 CEUs 2 Training Hours COURSE Earl…" at bounding box center [93, 183] width 141 height 52
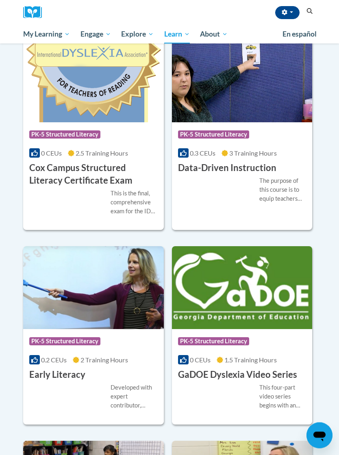
scroll to position [281, 0]
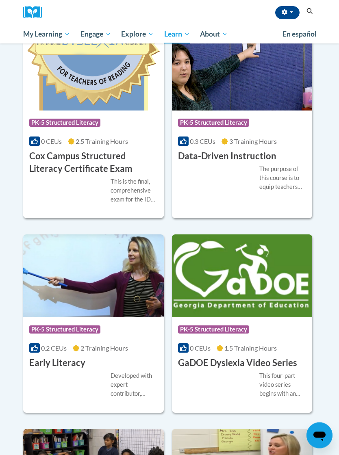
click at [125, 322] on div "Course Category: PK-5 Structured Literacy" at bounding box center [93, 331] width 128 height 18
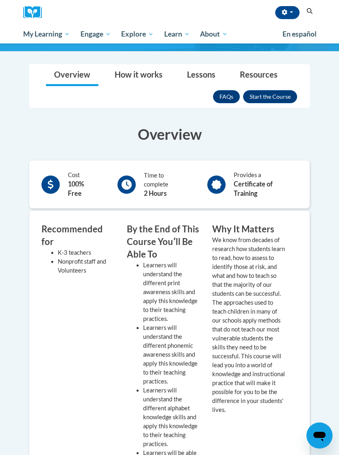
scroll to position [113, 0]
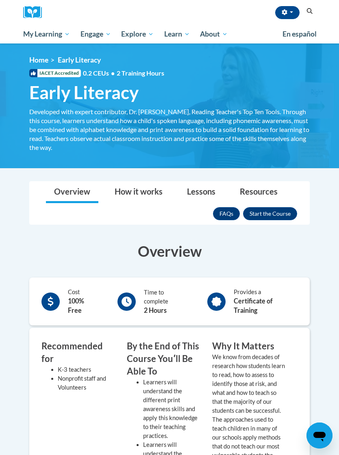
click at [291, 11] on button "button" at bounding box center [287, 12] width 24 height 13
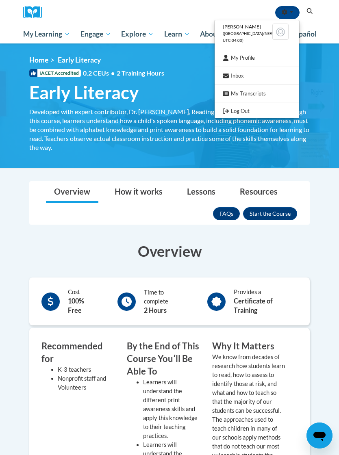
click at [320, 131] on div at bounding box center [169, 227] width 339 height 455
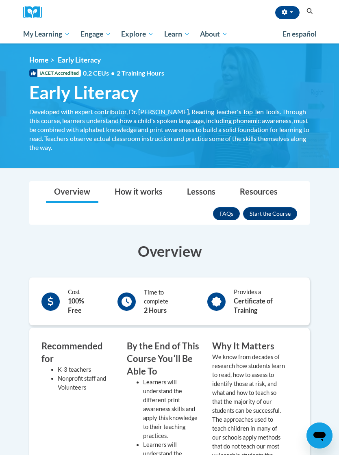
click at [279, 214] on button "Enroll" at bounding box center [270, 213] width 54 height 13
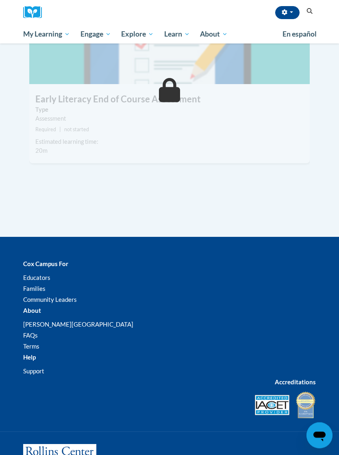
scroll to position [1157, 0]
